Goal: Task Accomplishment & Management: Use online tool/utility

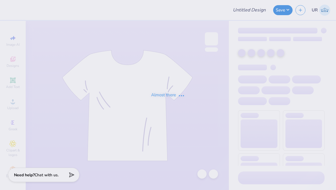
type input "CREW"
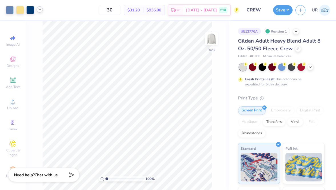
click at [40, 7] on icon at bounding box center [39, 9] width 5 height 5
click at [45, 25] on div at bounding box center [45, 24] width 8 height 8
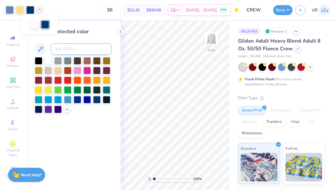
click at [75, 46] on input at bounding box center [81, 48] width 61 height 11
type input "654"
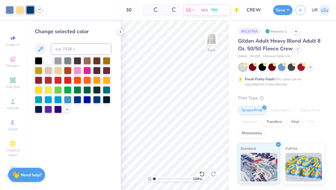
click at [119, 32] on icon at bounding box center [120, 31] width 5 height 5
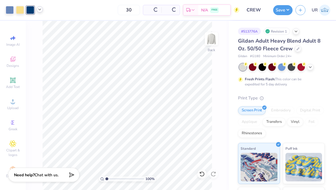
click at [39, 11] on icon at bounding box center [39, 9] width 5 height 5
click at [284, 8] on button "Save" at bounding box center [282, 9] width 19 height 10
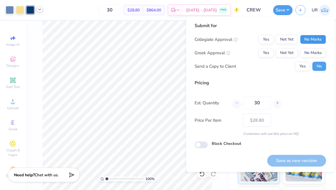
click at [308, 35] on button "No Marks" at bounding box center [313, 39] width 26 height 9
click at [310, 57] on button "No Marks" at bounding box center [313, 52] width 26 height 9
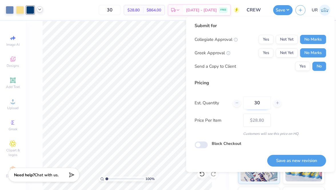
drag, startPoint x: 265, startPoint y: 101, endPoint x: 253, endPoint y: 98, distance: 11.7
click at [253, 98] on input "30" at bounding box center [257, 102] width 28 height 13
type input "12"
type input "$47.45"
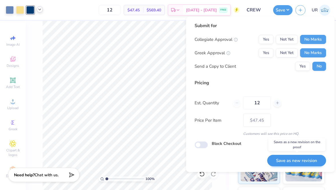
type input "12"
click at [308, 158] on button "Save as new revision" at bounding box center [296, 161] width 59 height 12
type input "– –"
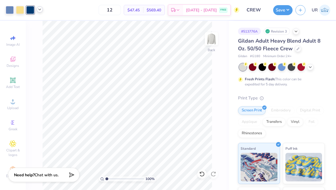
click at [289, 15] on div "Save UR" at bounding box center [304, 10] width 63 height 20
click at [285, 13] on button "Save" at bounding box center [282, 9] width 19 height 10
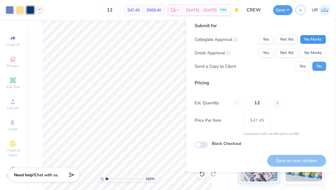
click at [315, 40] on button "No Marks" at bounding box center [313, 39] width 26 height 9
click at [315, 53] on button "No Marks" at bounding box center [313, 52] width 26 height 9
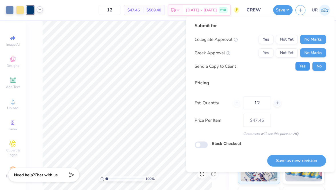
click at [300, 65] on button "Yes" at bounding box center [302, 66] width 15 height 9
click at [316, 67] on button "No" at bounding box center [319, 66] width 14 height 9
click at [271, 37] on button "Yes" at bounding box center [266, 39] width 15 height 9
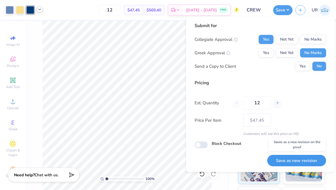
click at [299, 160] on button "Save as new revision" at bounding box center [296, 161] width 59 height 12
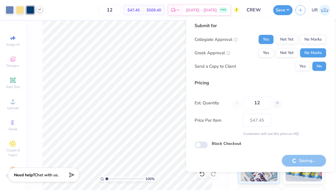
type input "– –"
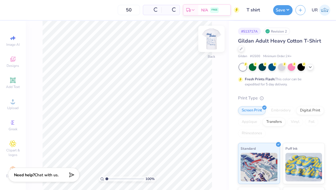
click at [215, 38] on img at bounding box center [211, 38] width 23 height 23
click at [210, 39] on img at bounding box center [211, 38] width 23 height 23
click at [210, 37] on img at bounding box center [211, 38] width 23 height 23
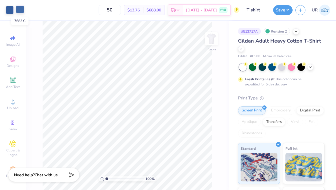
click at [22, 11] on div at bounding box center [20, 9] width 8 height 8
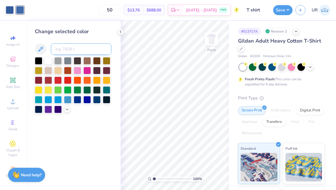
click at [63, 49] on input at bounding box center [81, 48] width 61 height 11
type input "7684"
click at [120, 29] on icon at bounding box center [120, 31] width 5 height 5
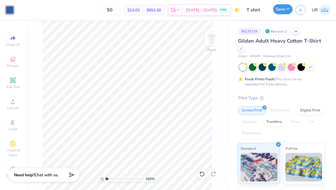
click at [286, 7] on button "Save" at bounding box center [282, 9] width 19 height 10
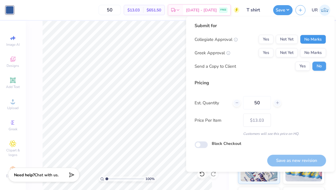
click at [311, 38] on button "No Marks" at bounding box center [313, 39] width 26 height 9
click at [311, 50] on button "No Marks" at bounding box center [313, 52] width 26 height 9
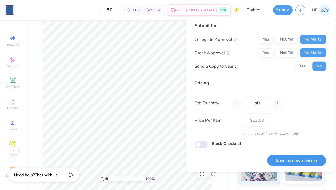
click at [287, 156] on button "Save as new revision" at bounding box center [296, 161] width 59 height 12
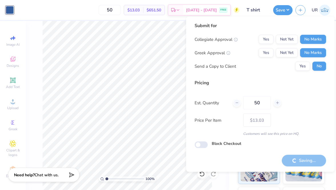
type input "– –"
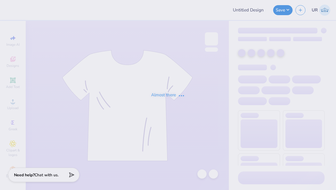
type input "CREW"
